Goal: Navigation & Orientation: Find specific page/section

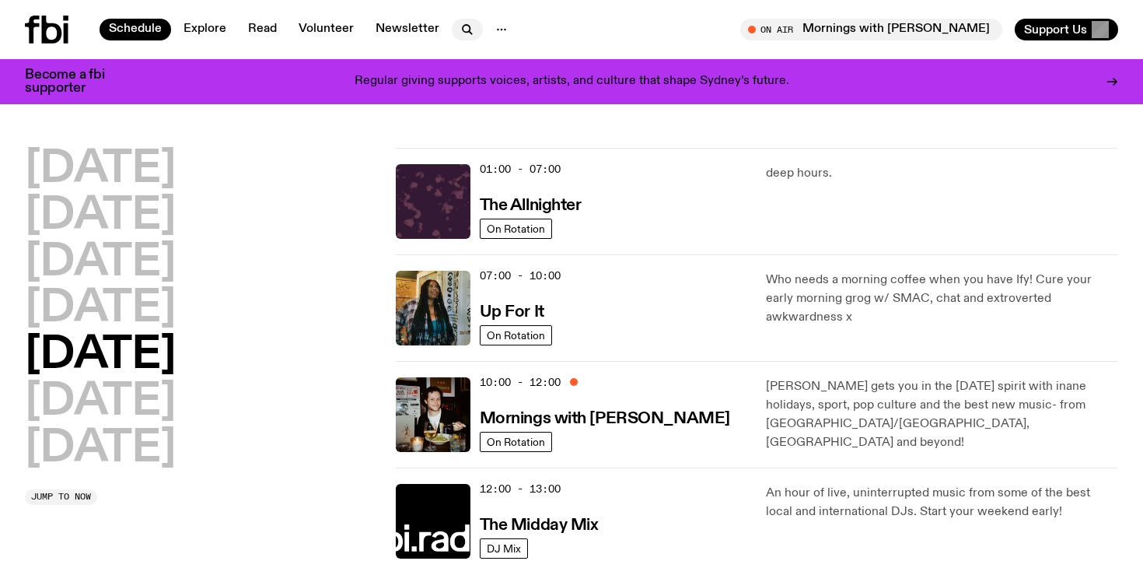
click at [471, 33] on icon "button" at bounding box center [467, 29] width 19 height 19
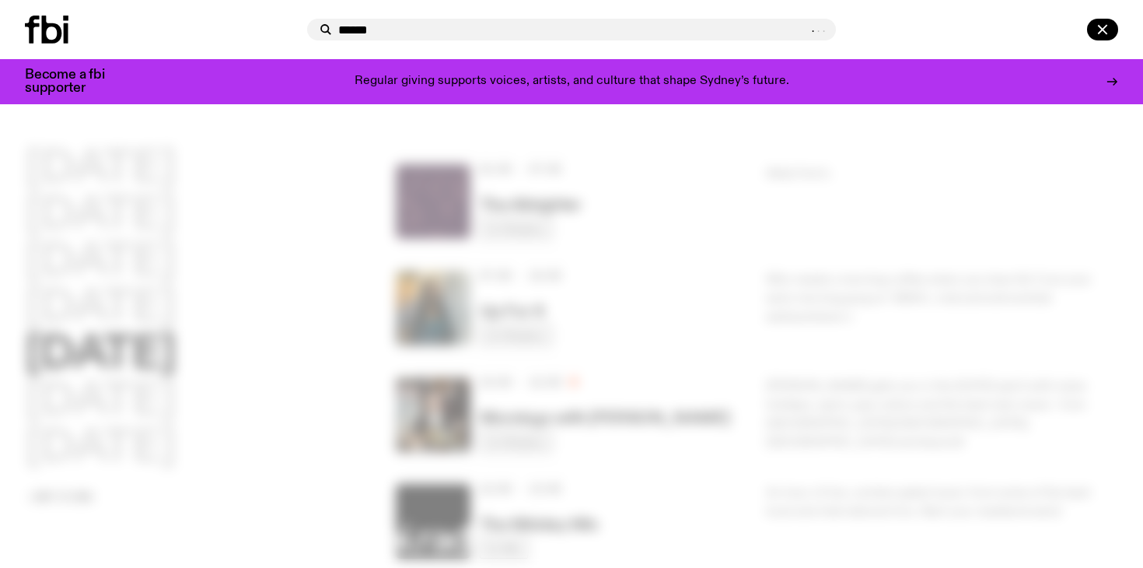
type input "******"
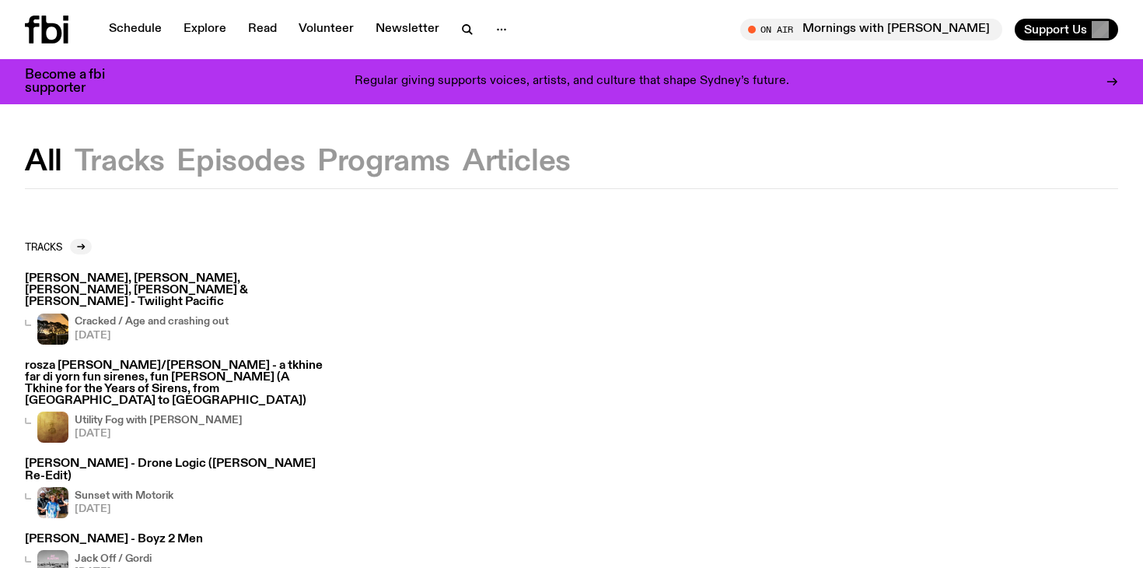
click at [311, 165] on div "All Tracks Episodes Programs Articles" at bounding box center [571, 168] width 1143 height 40
click at [463, 163] on button "Programs" at bounding box center [517, 162] width 108 height 28
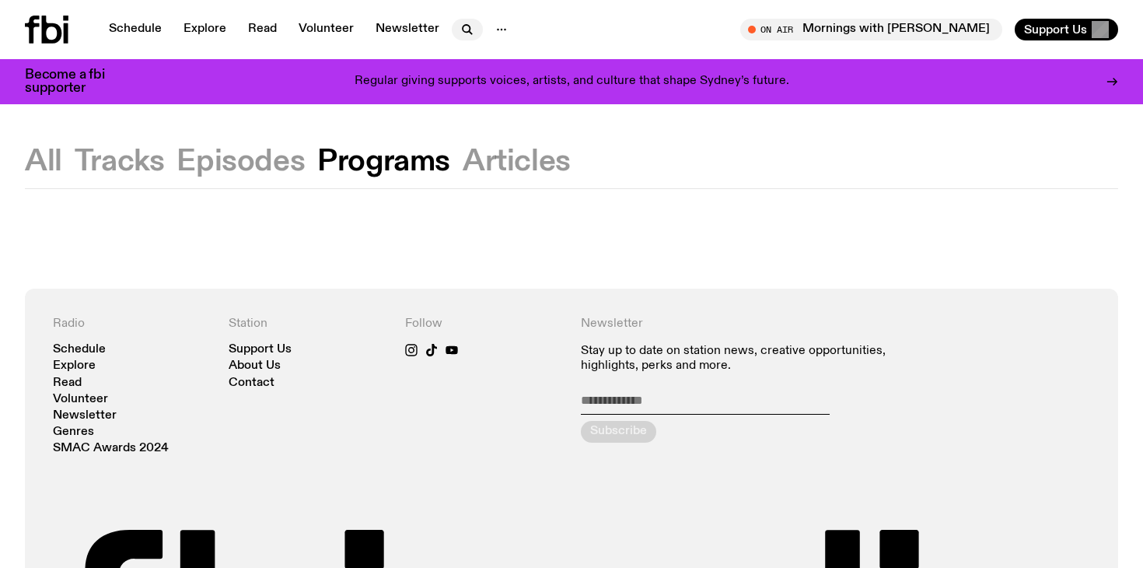
click at [463, 29] on icon "button" at bounding box center [466, 28] width 7 height 7
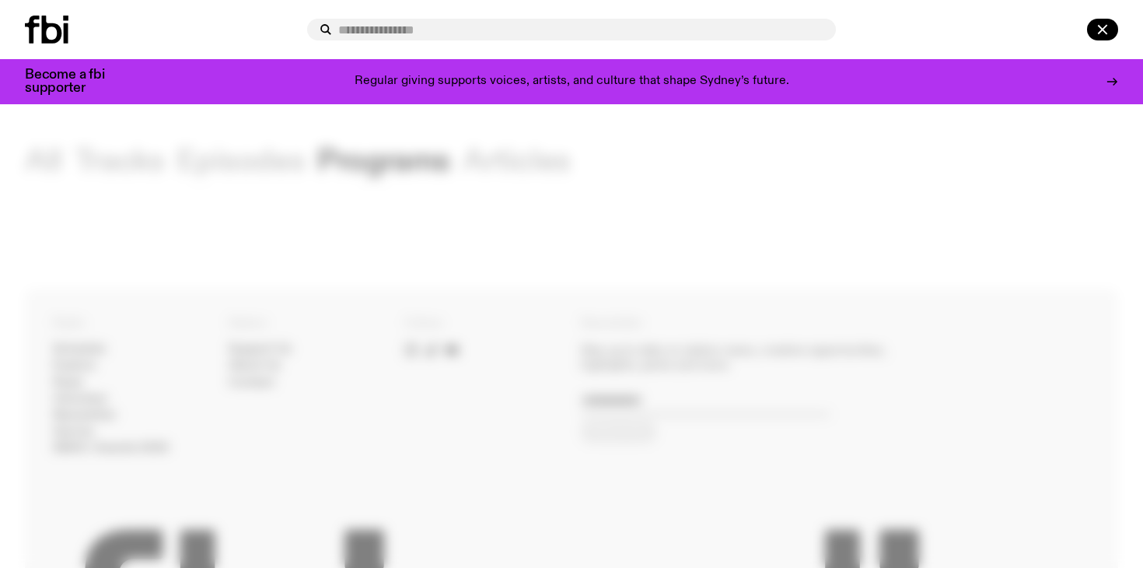
click at [88, 236] on div at bounding box center [571, 284] width 1143 height 568
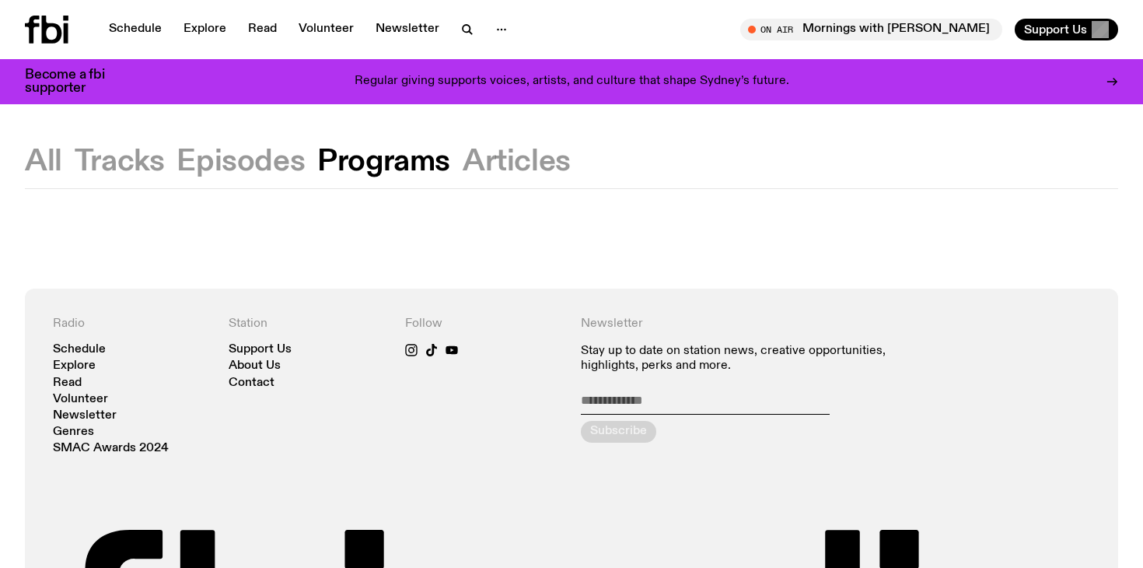
click at [75, 160] on button "All" at bounding box center [120, 162] width 90 height 28
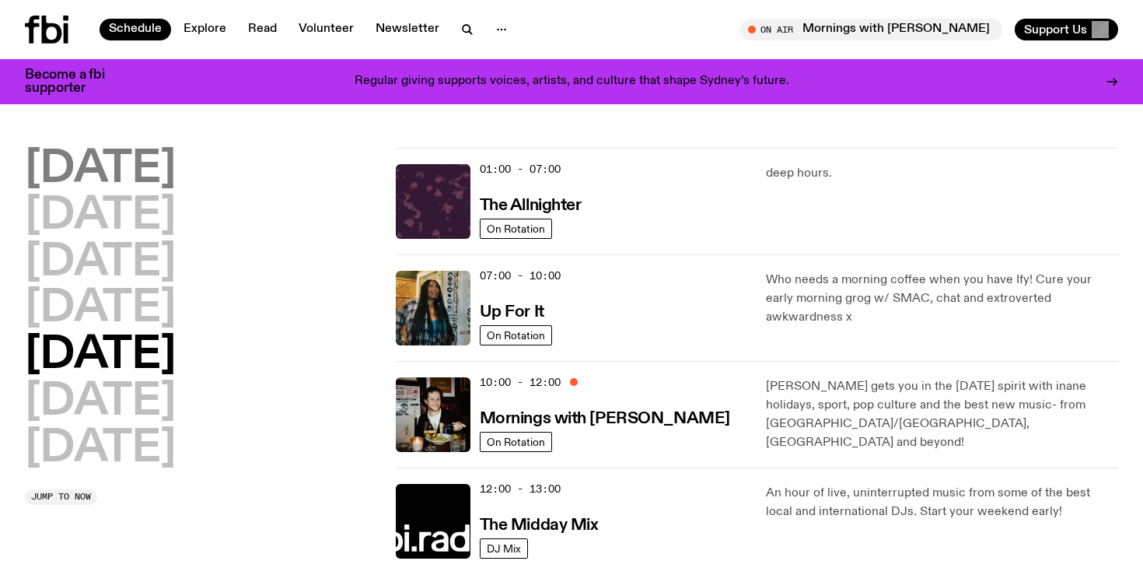
click at [110, 178] on h2 "[DATE]" at bounding box center [100, 170] width 151 height 44
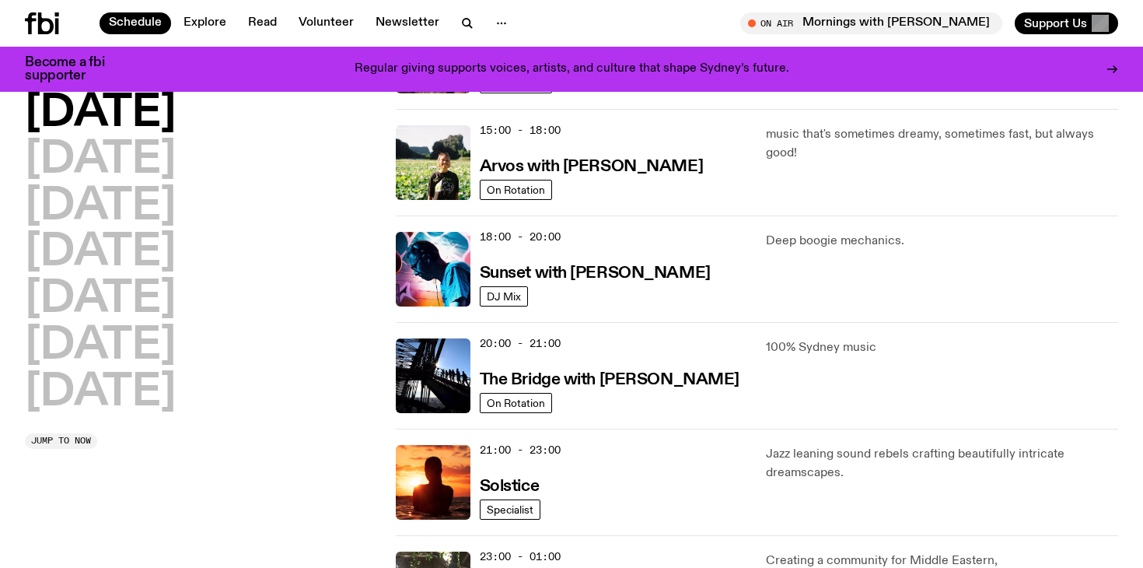
scroll to position [555, 0]
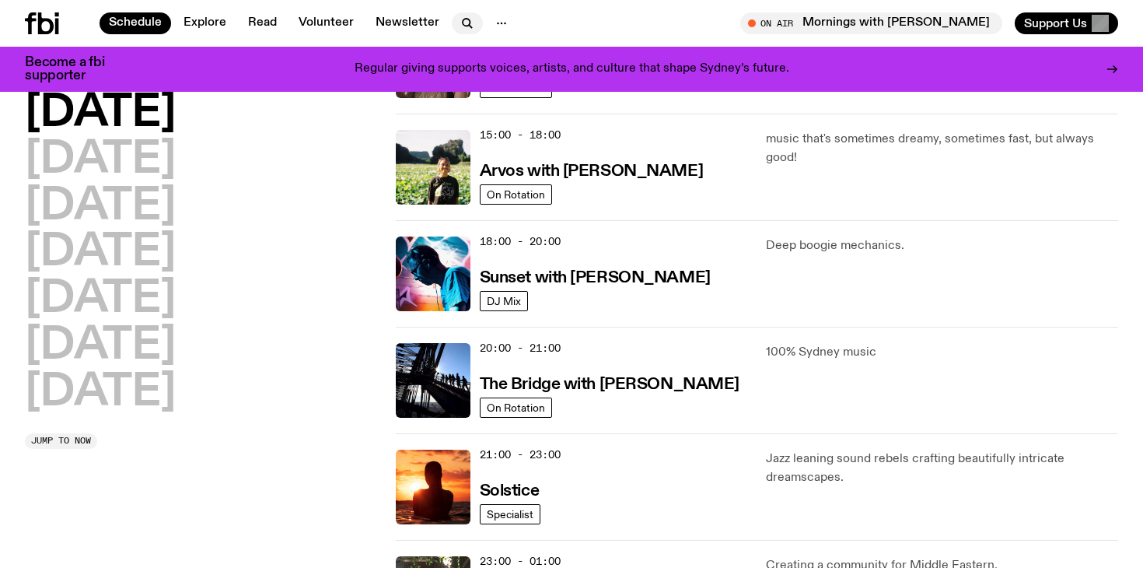
click at [464, 23] on icon "button" at bounding box center [467, 23] width 19 height 19
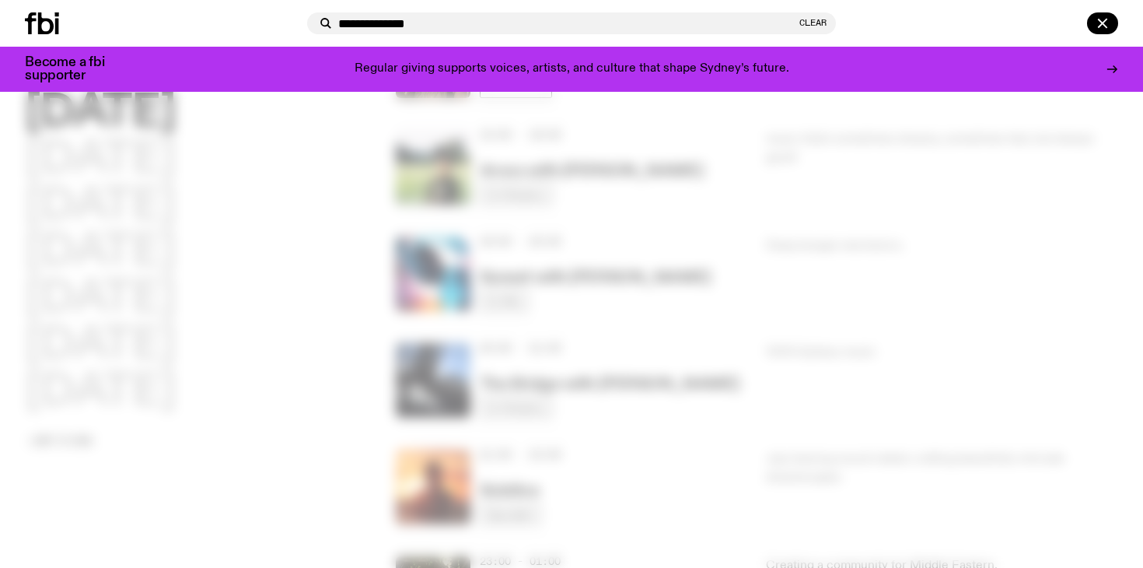
type input "**********"
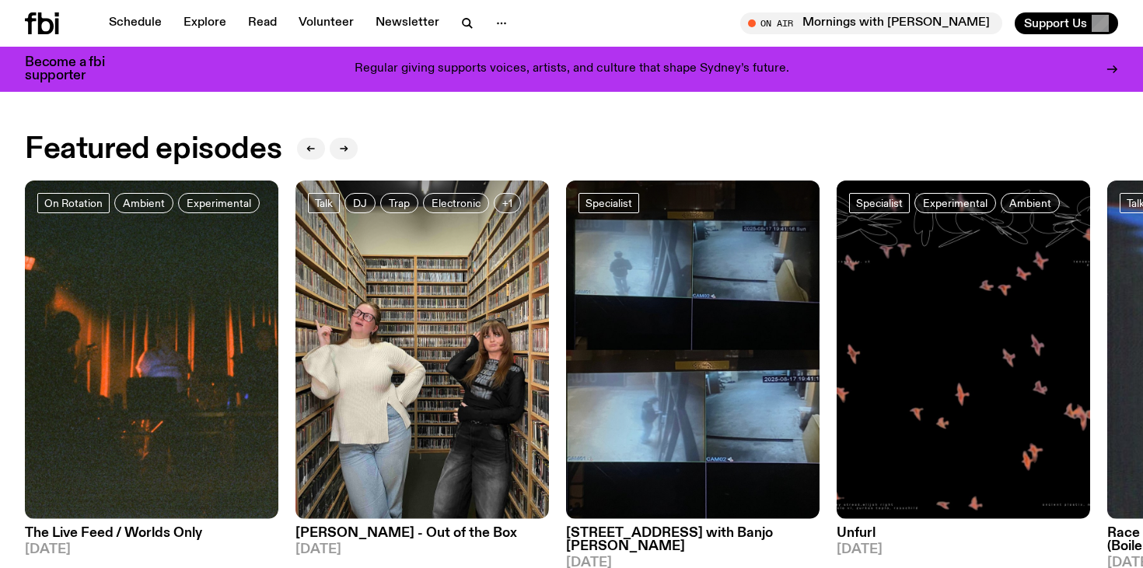
scroll to position [706, 0]
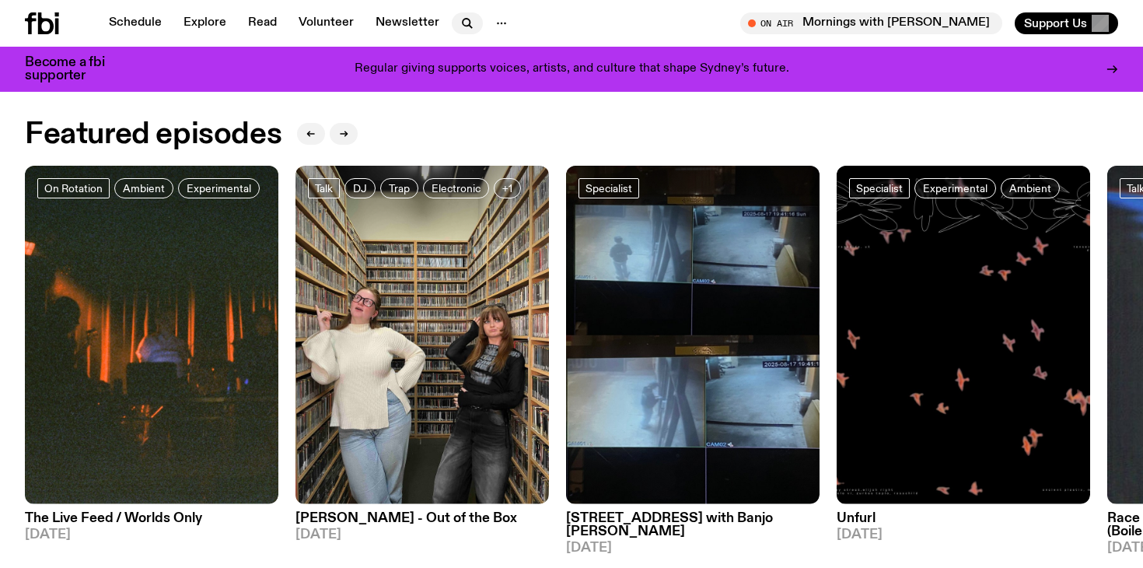
click at [465, 20] on icon "button" at bounding box center [466, 22] width 7 height 7
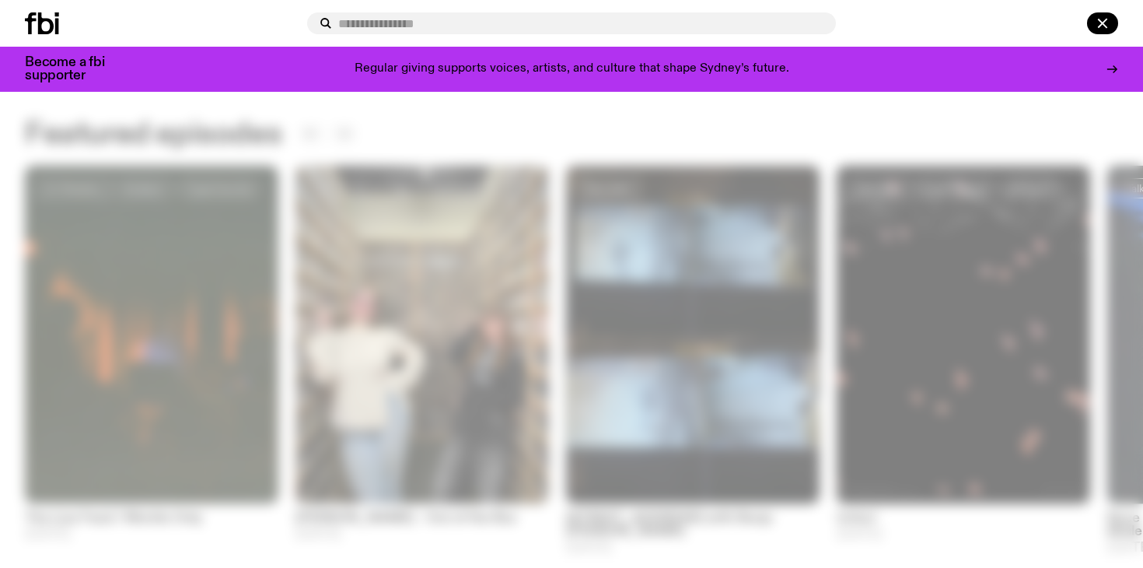
click at [925, 26] on div at bounding box center [980, 23] width 276 height 22
